Goal: Task Accomplishment & Management: Use online tool/utility

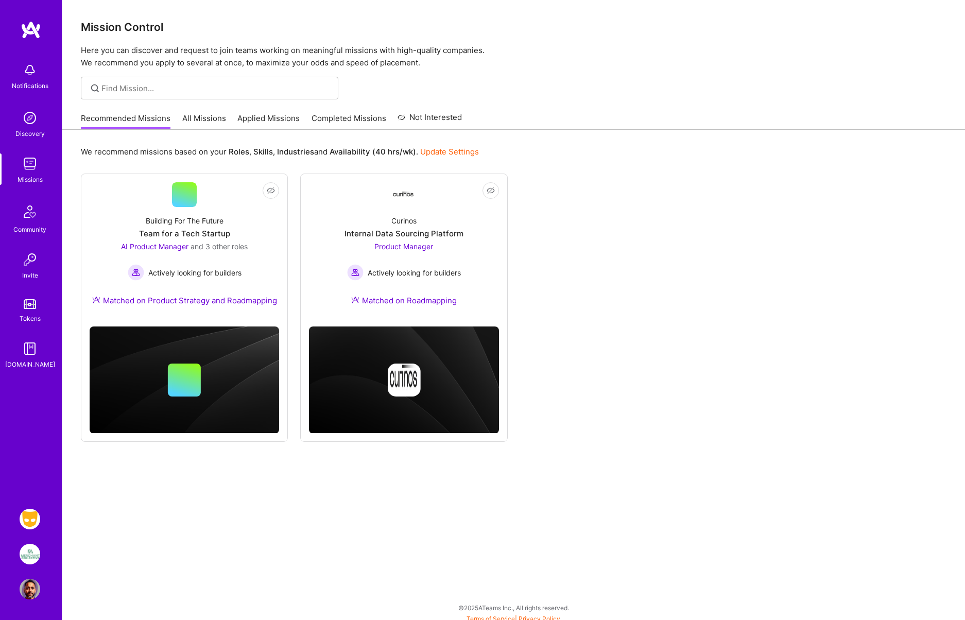
click at [26, 517] on img at bounding box center [30, 519] width 21 height 21
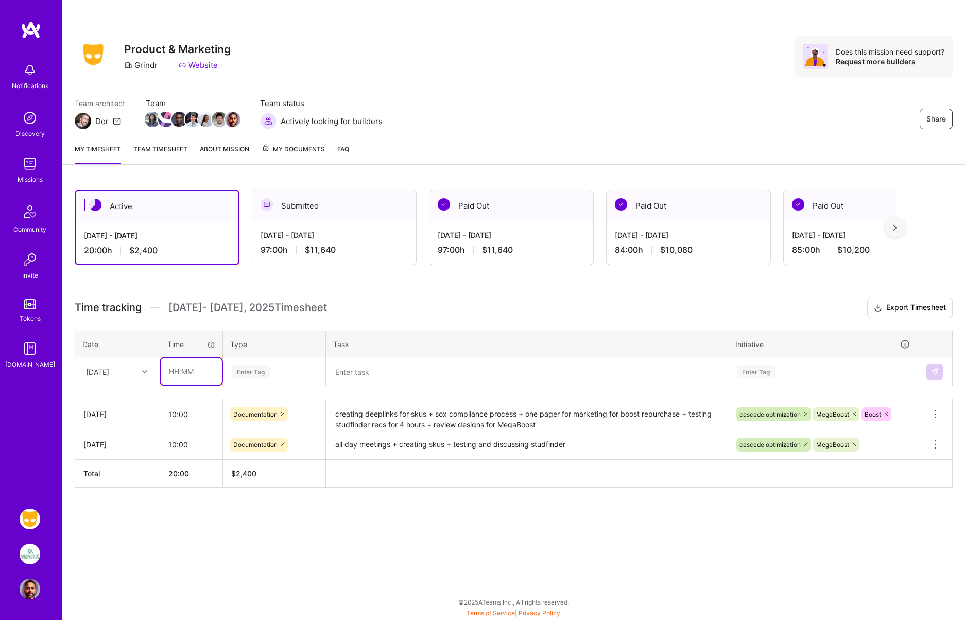
click at [176, 372] on input "text" at bounding box center [191, 371] width 61 height 27
type input "08:00"
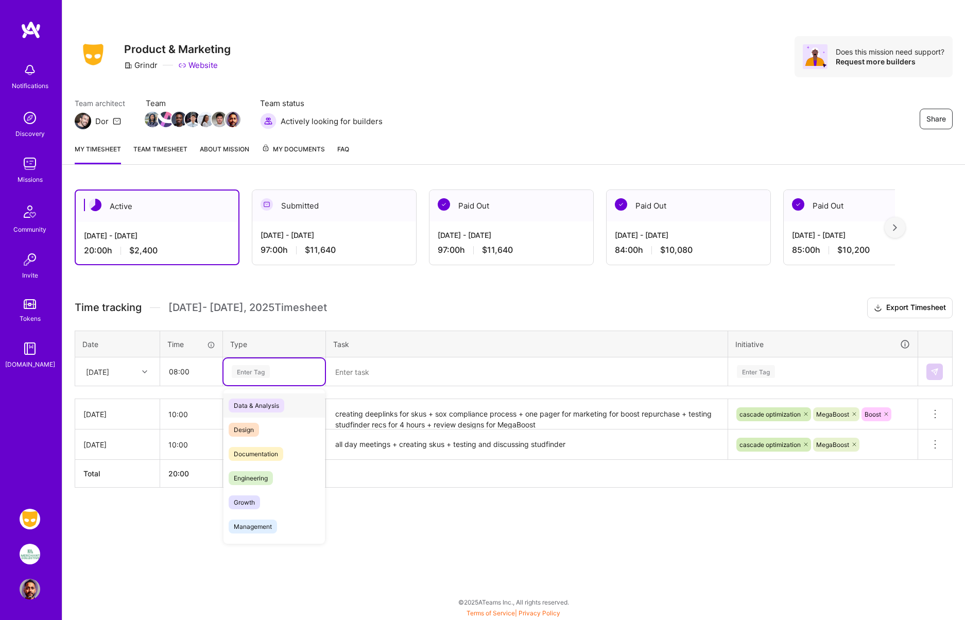
click at [246, 366] on div "Enter Tag" at bounding box center [251, 371] width 38 height 16
click at [257, 454] on span "Documentation" at bounding box center [256, 454] width 55 height 14
click at [362, 375] on textarea at bounding box center [527, 371] width 400 height 27
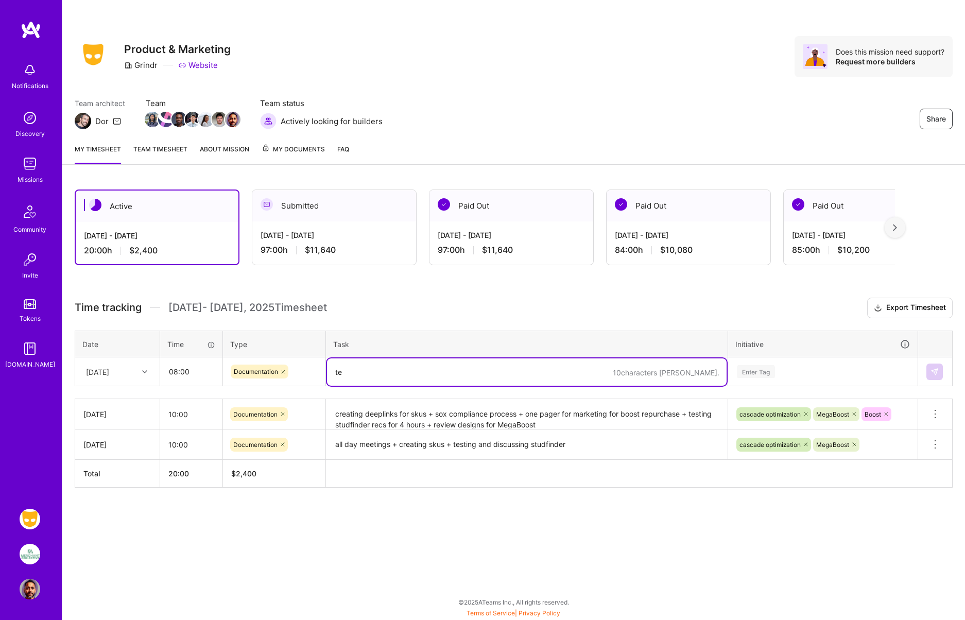
type textarea "t"
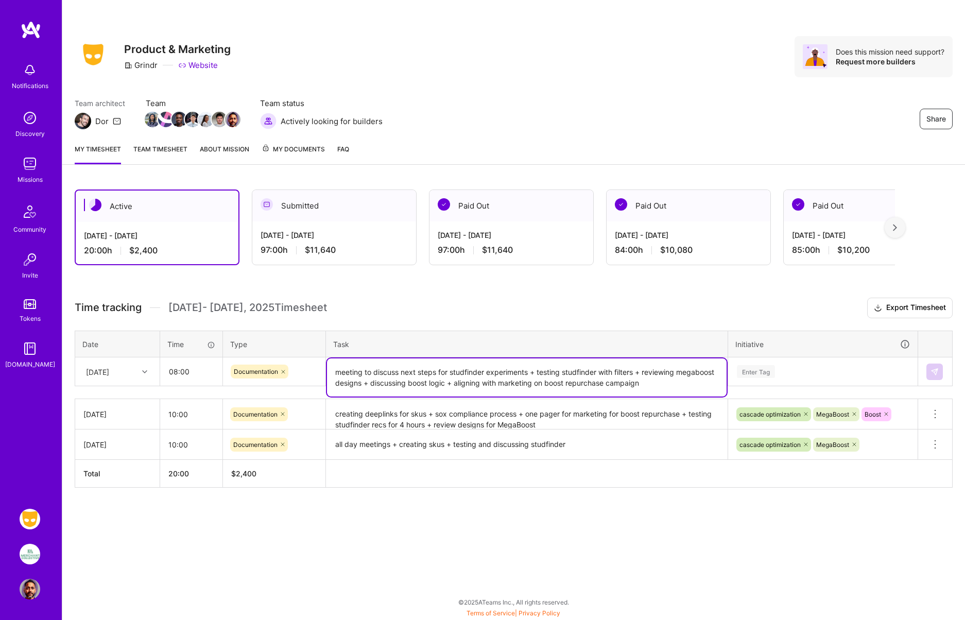
type textarea "meeting to discuss next steps for studfinder experiments + testing studfinder w…"
click at [759, 373] on div "Enter Tag" at bounding box center [756, 371] width 38 height 16
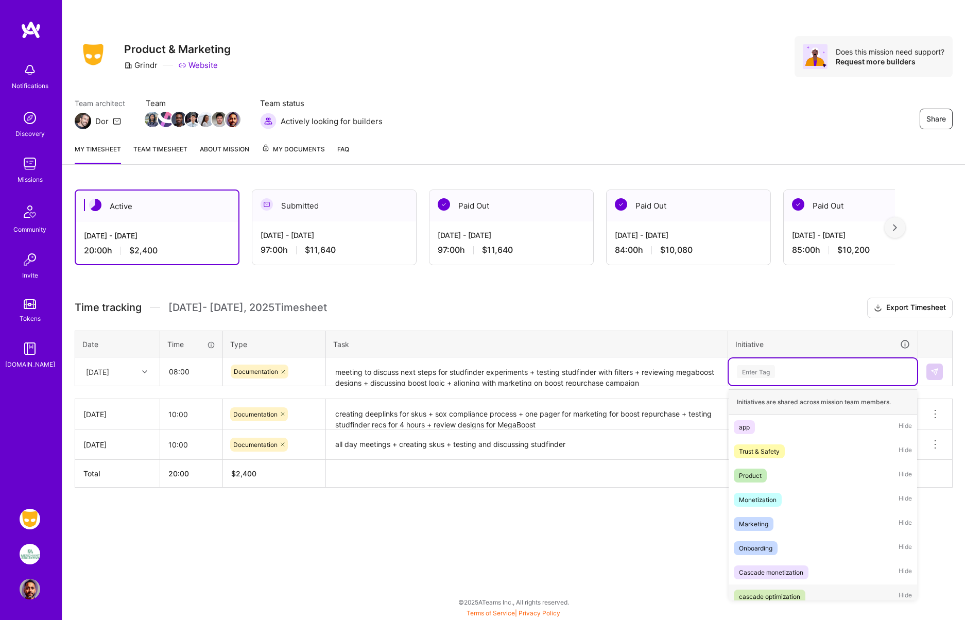
click at [766, 595] on div "cascade optimization" at bounding box center [769, 596] width 61 height 11
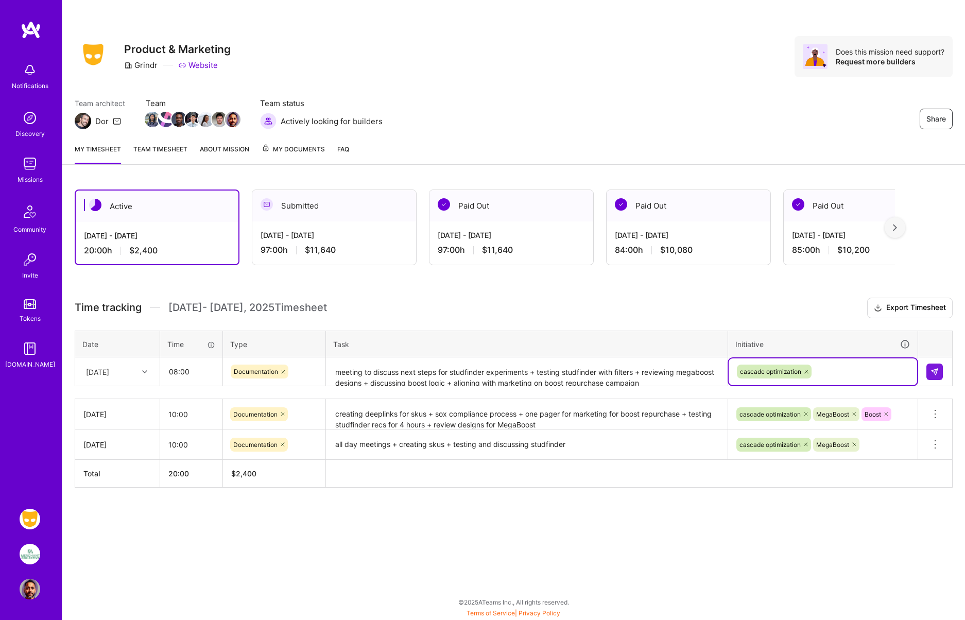
click at [829, 373] on div "cascade optimization" at bounding box center [823, 371] width 174 height 16
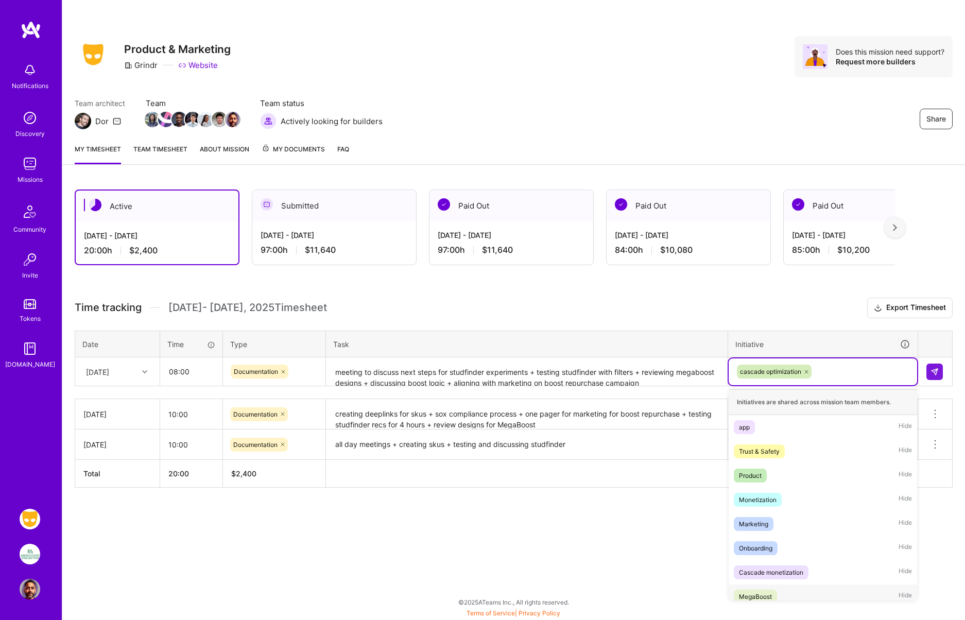
click at [760, 595] on div "MegaBoost" at bounding box center [755, 596] width 33 height 11
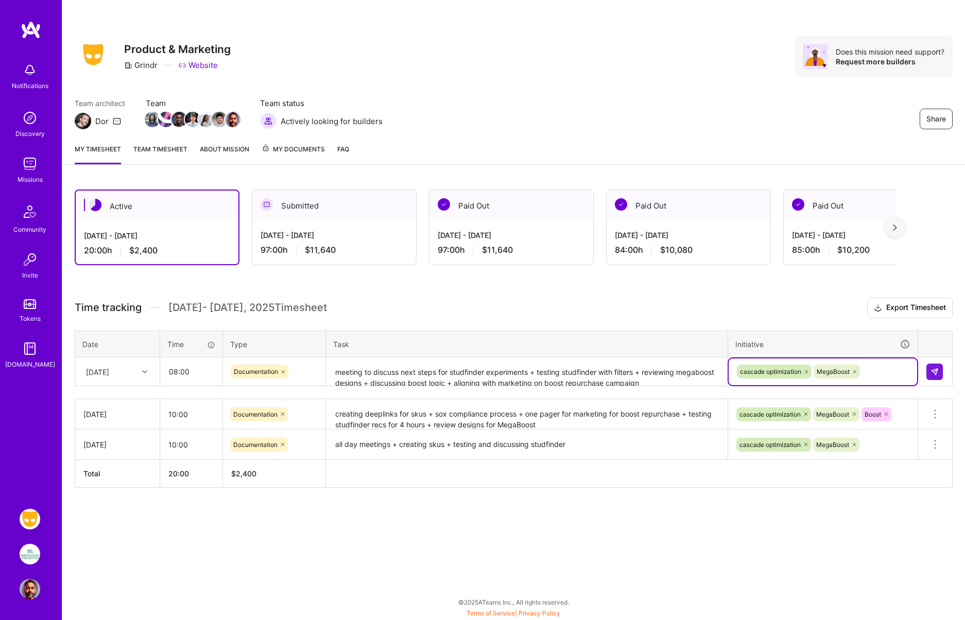
click at [877, 371] on div "cascade optimization MegaBoost" at bounding box center [823, 371] width 174 height 16
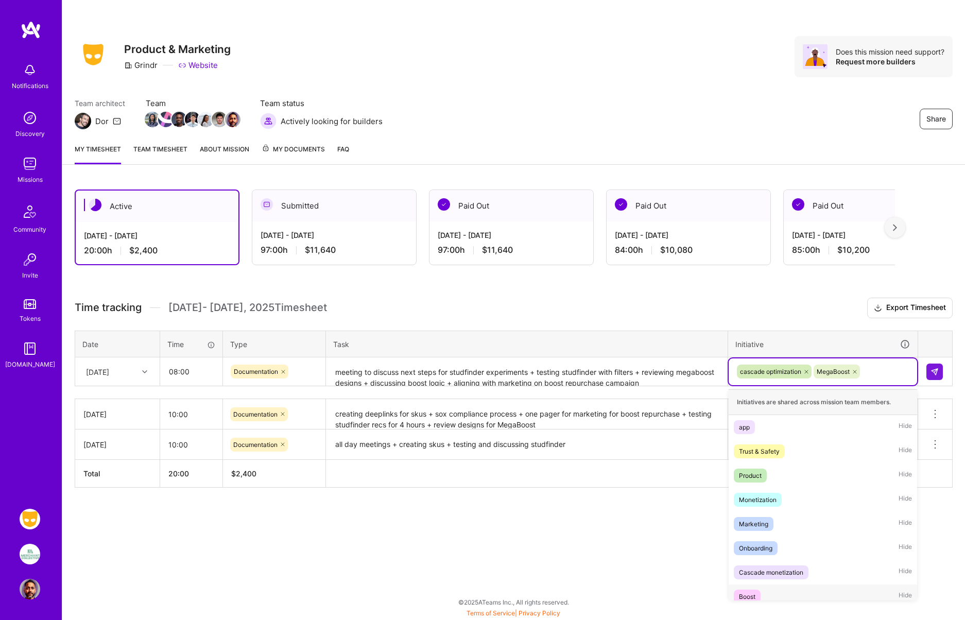
click at [765, 597] on div "Boost Hide" at bounding box center [823, 596] width 188 height 24
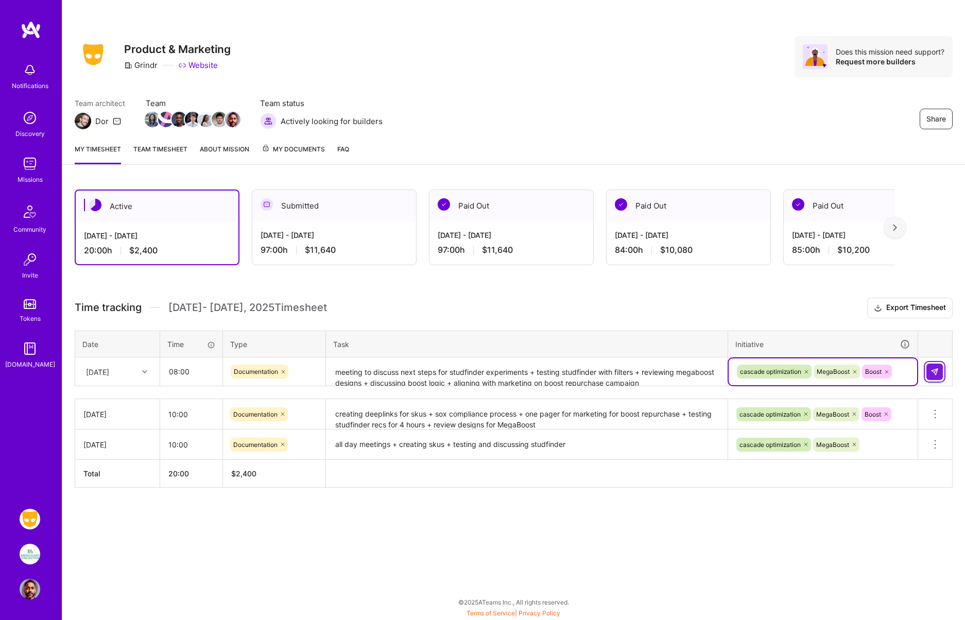
click at [933, 371] on img at bounding box center [934, 372] width 8 height 8
